Goal: Find specific page/section: Find specific page/section

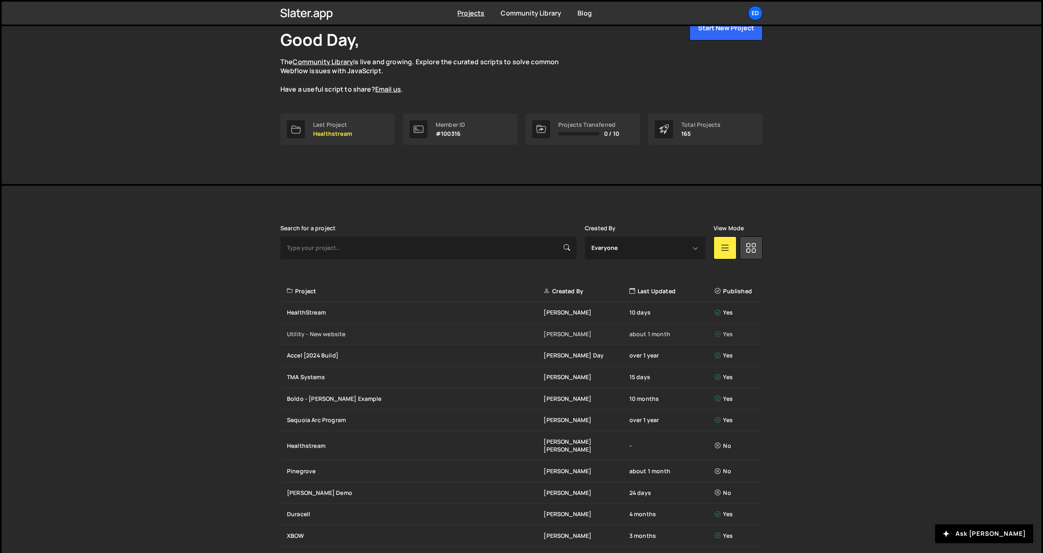
scroll to position [52, 0]
click at [361, 311] on div "HealthStream" at bounding box center [415, 311] width 257 height 8
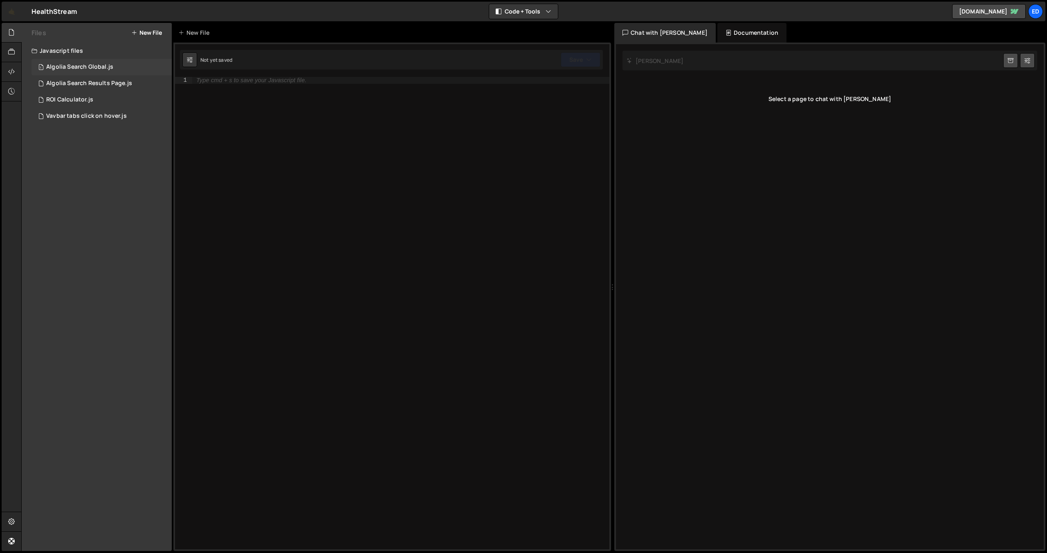
click at [88, 70] on div "Algolia Search Global.js" at bounding box center [79, 66] width 67 height 7
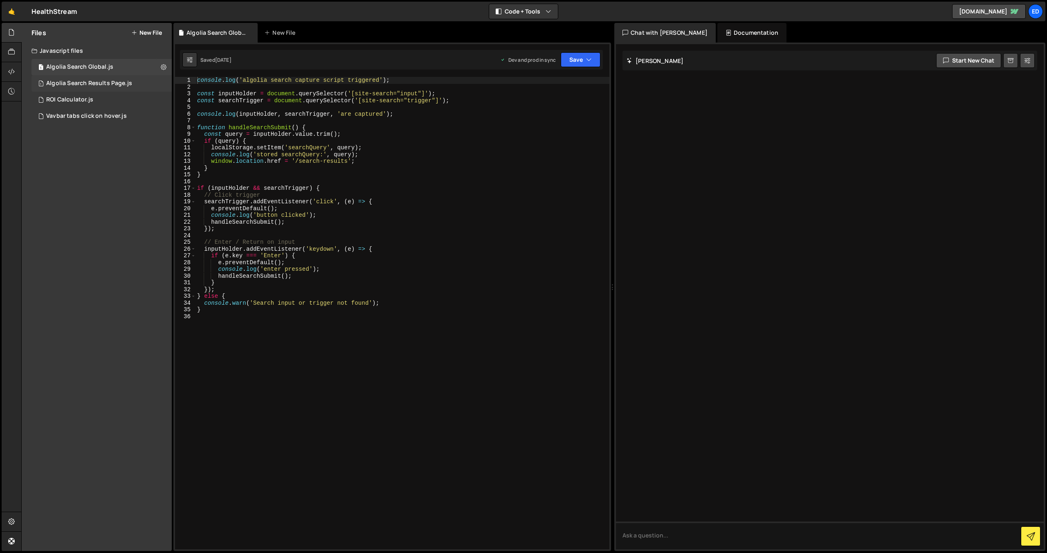
click at [98, 84] on div "Algolia Search Results Page.js" at bounding box center [89, 83] width 86 height 7
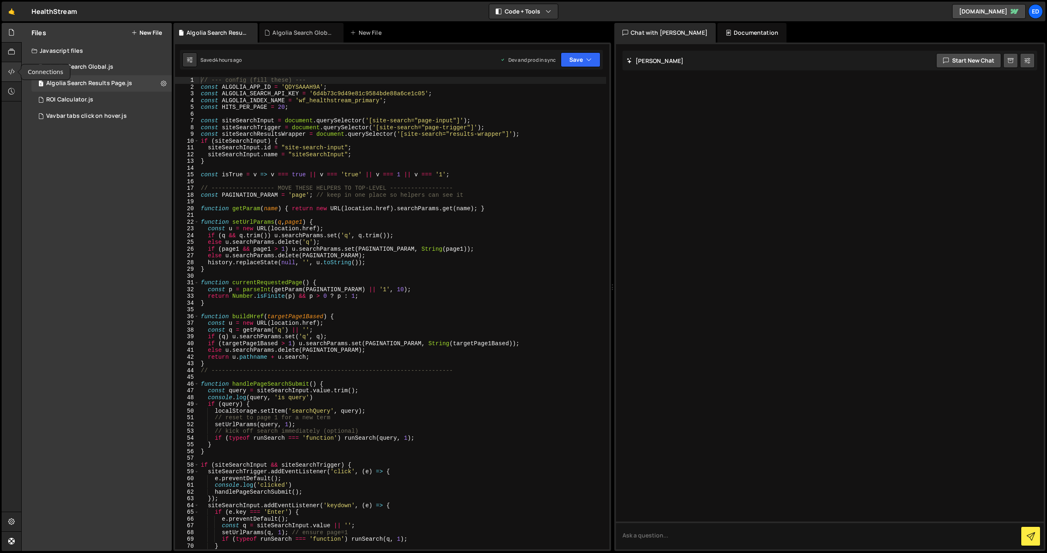
click at [14, 74] on icon at bounding box center [11, 71] width 7 height 9
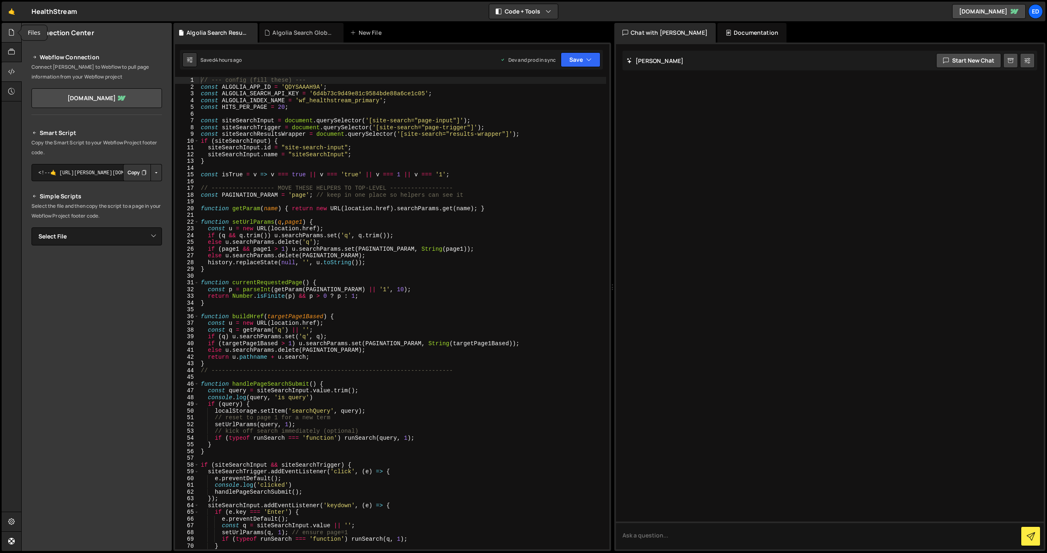
click at [12, 34] on icon at bounding box center [11, 32] width 7 height 9
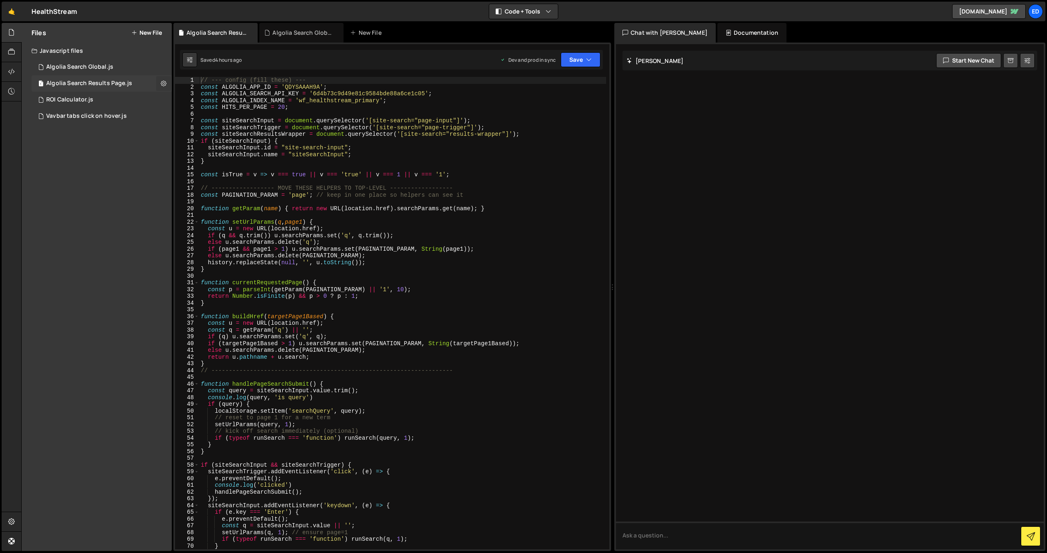
click at [162, 82] on icon at bounding box center [164, 83] width 6 height 8
click at [141, 155] on div "Files New File Javascript files 1 Algolia Search Global.js 0 1 Algolia Search R…" at bounding box center [97, 287] width 150 height 528
click at [298, 29] on div "Algolia Search Global.js" at bounding box center [302, 33] width 61 height 8
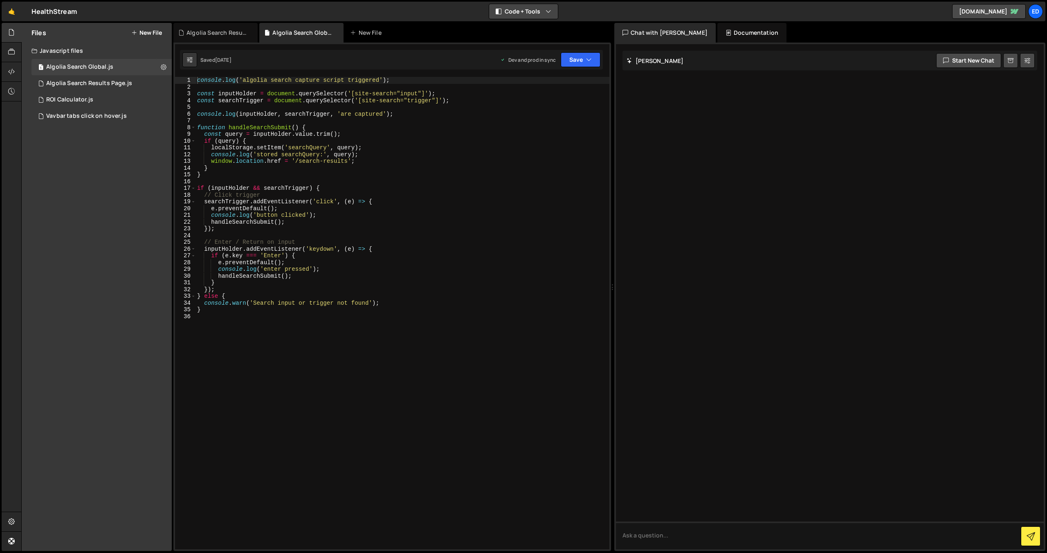
click at [529, 9] on button "Code + Tools" at bounding box center [523, 11] width 69 height 15
click at [585, 7] on div "🤙 HealthStream ⚠️ Code is being edited in another browser Code + Tools Code Onl…" at bounding box center [523, 12] width 1043 height 20
